Goal: Find contact information: Find contact information

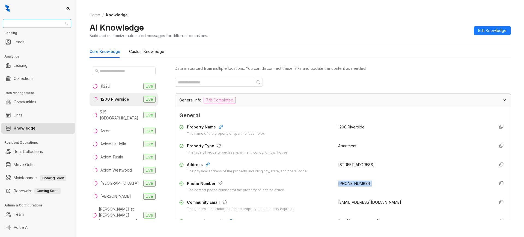
click at [40, 24] on span "Raintree Partners" at bounding box center [37, 23] width 62 height 8
type input "****"
click at [44, 34] on div "Case and Associates" at bounding box center [37, 34] width 60 height 6
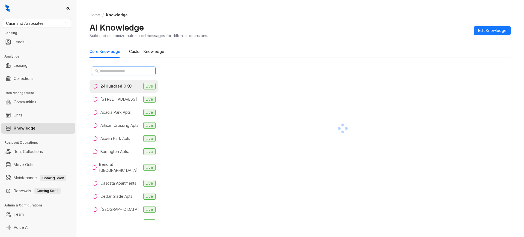
click at [133, 71] on input "text" at bounding box center [124, 71] width 48 height 6
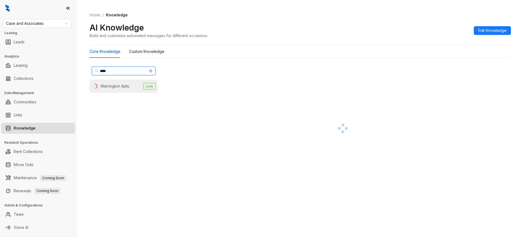
type input "****"
click at [131, 89] on li "Warrington Apts. Live" at bounding box center [123, 86] width 68 height 13
click at [127, 85] on div "Warrington Apts." at bounding box center [116, 86] width 32 height 6
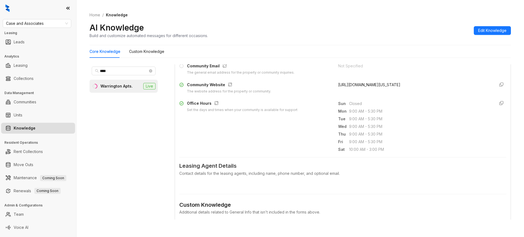
scroll to position [91, 0]
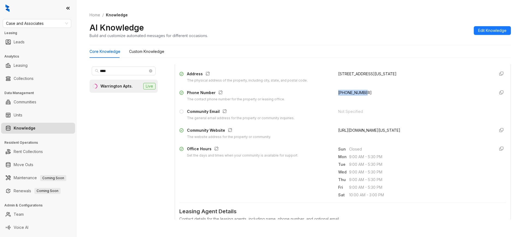
drag, startPoint x: 360, startPoint y: 92, endPoint x: 331, endPoint y: 95, distance: 28.8
click at [331, 95] on div "Phone Number The contact phone number for the property or leasing office. [PHON…" at bounding box center [342, 96] width 327 height 12
copy span "[PHONE_NUMBER]"
